Goal: Task Accomplishment & Management: Use online tool/utility

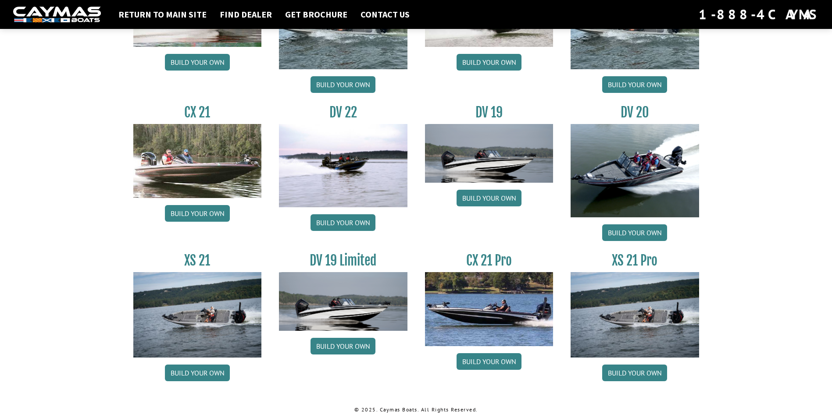
scroll to position [976, 0]
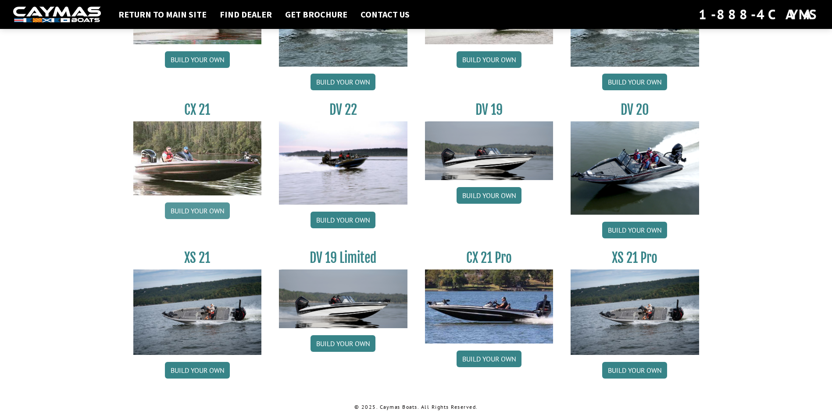
click at [201, 206] on link "Build your own" at bounding box center [197, 211] width 65 height 17
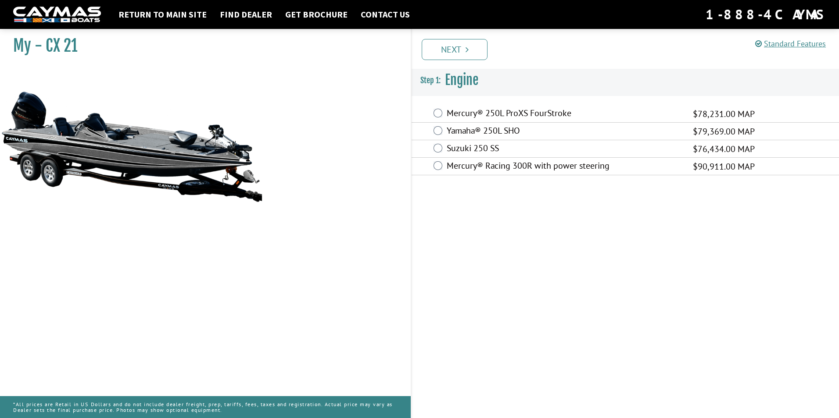
click at [519, 114] on label "Mercury® 250L ProXS FourStroke" at bounding box center [564, 114] width 235 height 13
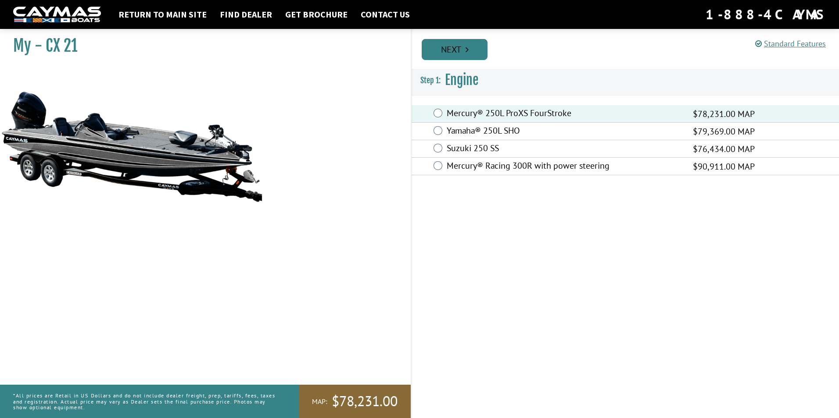
click at [472, 51] on link "Next" at bounding box center [455, 49] width 66 height 21
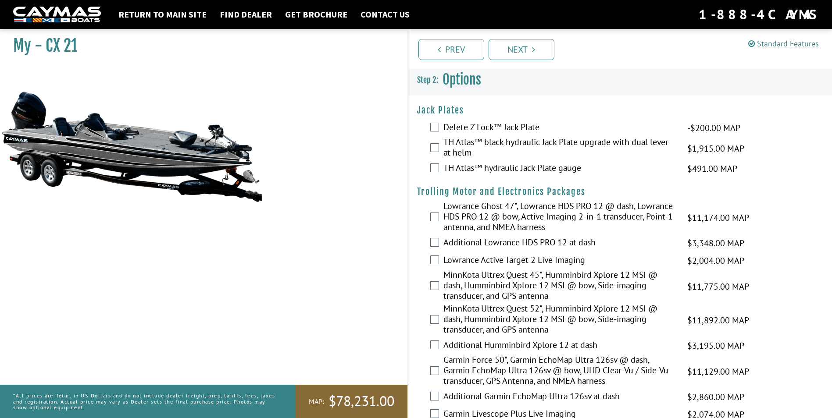
click at [455, 164] on label "TH Atlas™ hydraulic Jack Plate gauge" at bounding box center [559, 169] width 233 height 13
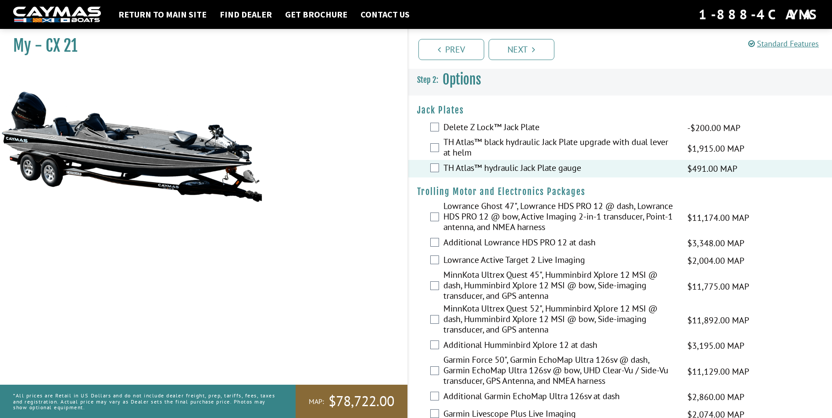
click at [467, 147] on label "TH Atlas™ black hydraulic Jack Plate upgrade with dual lever at helm" at bounding box center [559, 148] width 233 height 23
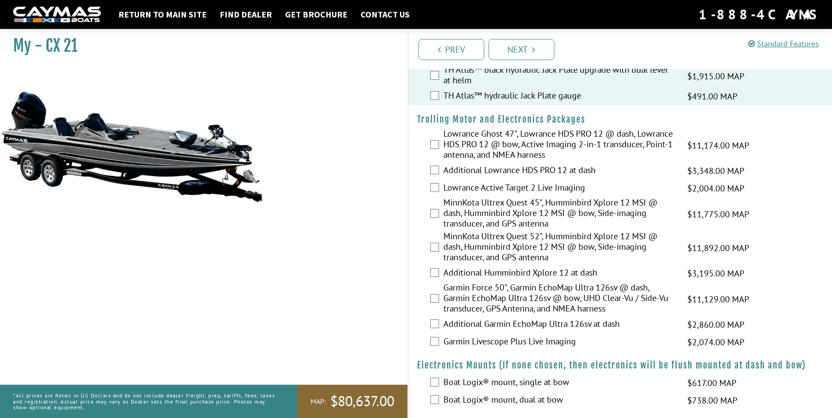
scroll to position [88, 0]
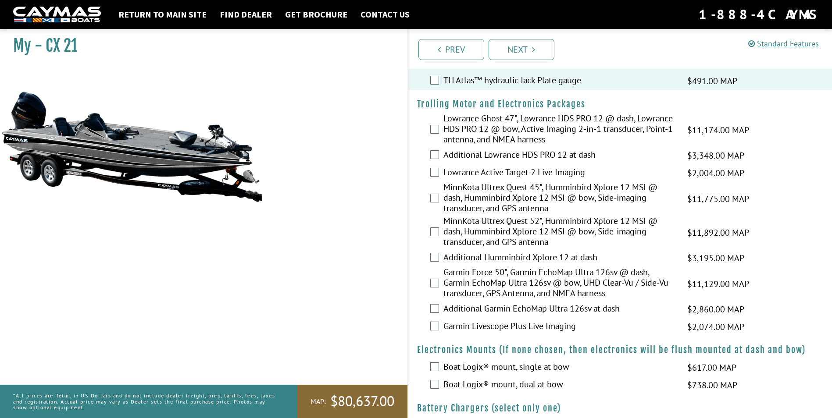
click at [514, 235] on label "MinnKota Ultrex Quest 52", Humminbird Xplore 12 MSI @ dash, Humminbird Xplore 1…" at bounding box center [559, 233] width 233 height 34
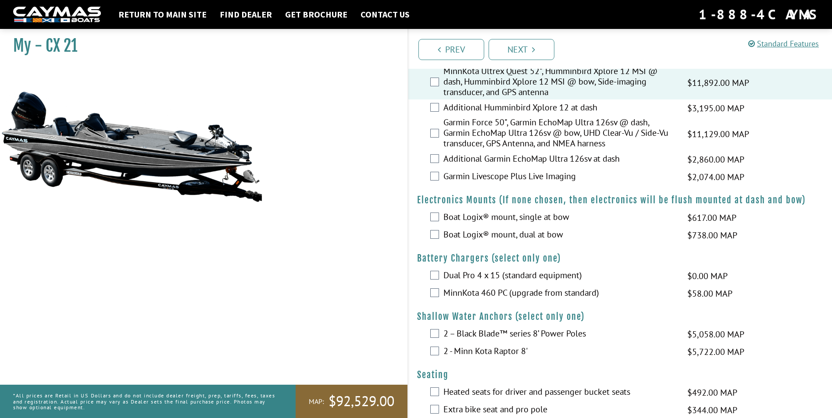
scroll to position [263, 0]
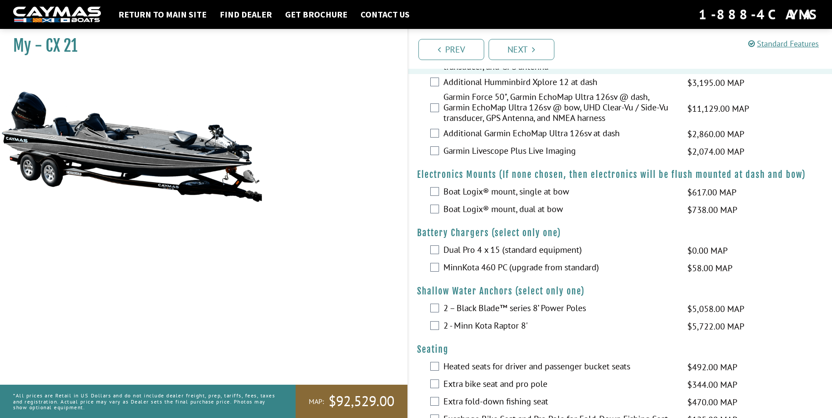
click at [468, 148] on label "Garmin Livescope Plus Live Imaging" at bounding box center [559, 152] width 233 height 13
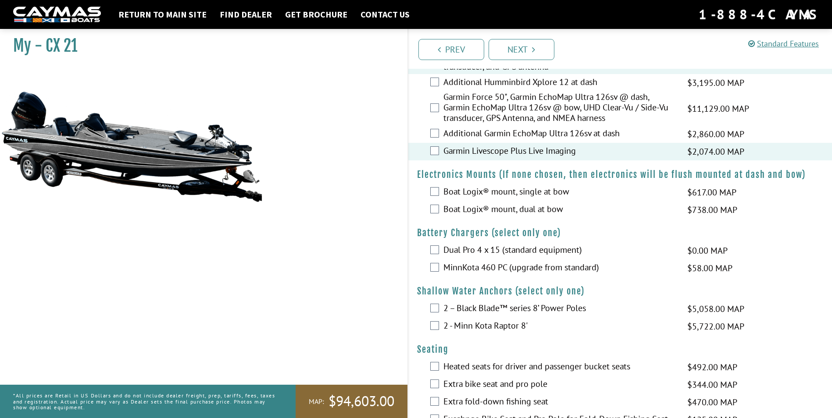
click at [479, 215] on label "Boat Logix® mount, dual at bow" at bounding box center [559, 210] width 233 height 13
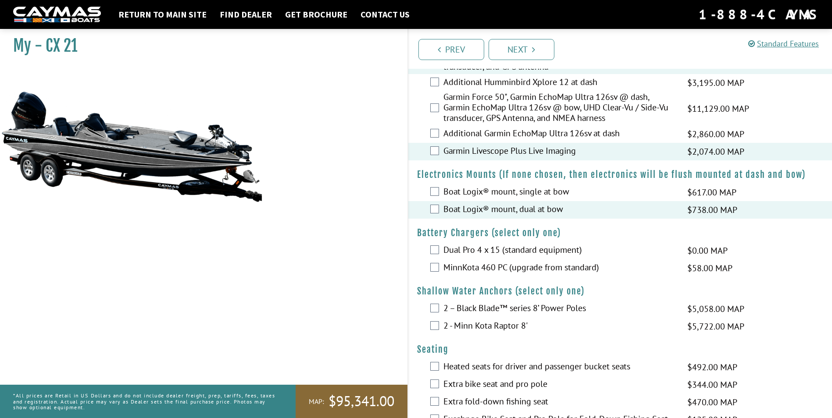
scroll to position [307, 0]
